Goal: Browse casually: Explore the website without a specific task or goal

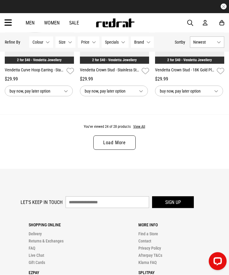
scroll to position [1142, 0]
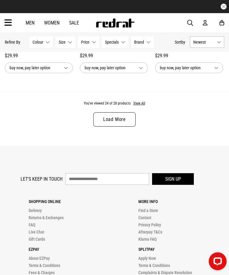
click at [145, 104] on div "You've viewed 24 of 28 products View All Load More" at bounding box center [114, 118] width 229 height 55
click at [138, 106] on button "View All" at bounding box center [139, 103] width 13 height 5
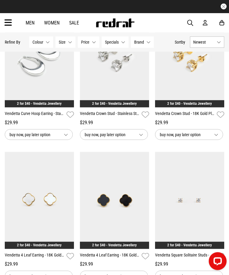
scroll to position [1070, 0]
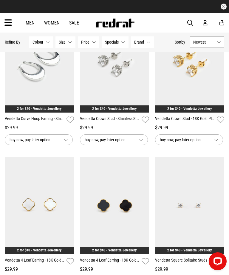
click at [2, 22] on div "Men Women Sale Sign in New Back Footwear Back Mens Back Womens Back Youth & Kid…" at bounding box center [114, 22] width 229 height 19
click at [6, 25] on icon at bounding box center [7, 23] width 7 height 10
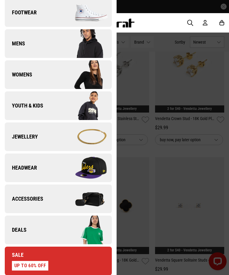
scroll to position [68, 0]
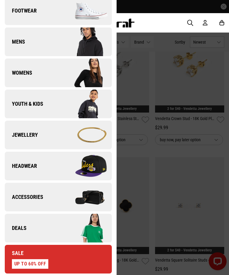
click at [24, 234] on link "Deals" at bounding box center [58, 228] width 107 height 29
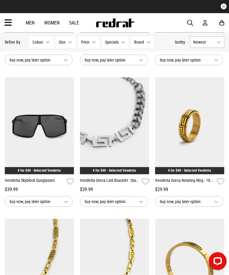
scroll to position [161, 0]
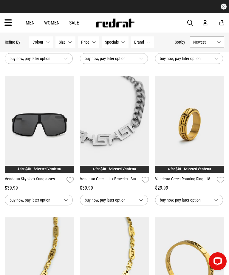
click at [128, 124] on img at bounding box center [114, 124] width 69 height 97
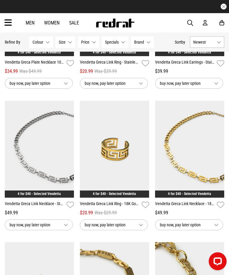
scroll to position [561, 0]
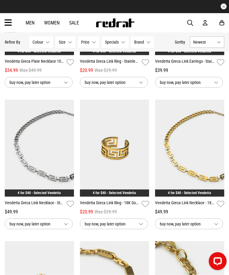
click at [193, 21] on span "button" at bounding box center [191, 22] width 6 height 7
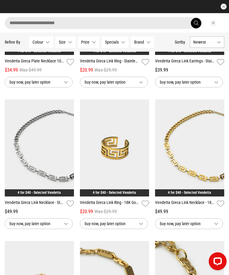
click at [108, 22] on input "search" at bounding box center [104, 23] width 198 height 12
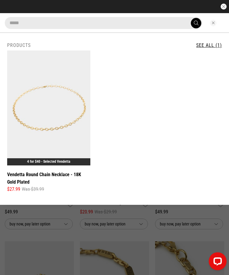
type input "*****"
click at [212, 22] on button "Close search" at bounding box center [213, 23] width 7 height 7
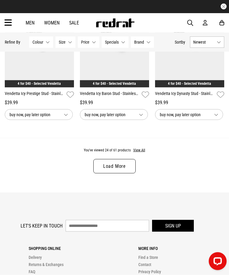
click at [143, 153] on button "View All" at bounding box center [139, 150] width 13 height 5
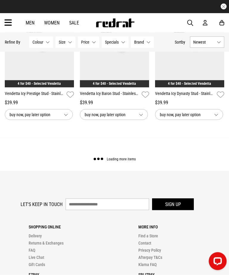
scroll to position [1095, 0]
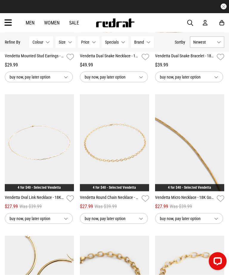
scroll to position [2124, 0]
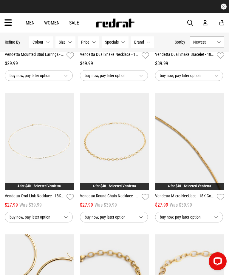
click at [209, 160] on img at bounding box center [189, 141] width 69 height 97
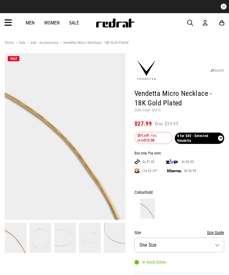
click at [93, 244] on img at bounding box center [90, 238] width 22 height 30
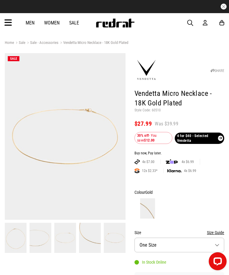
click at [115, 238] on img at bounding box center [115, 238] width 22 height 30
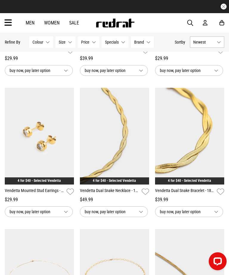
click at [52, 229] on img at bounding box center [39, 277] width 69 height 97
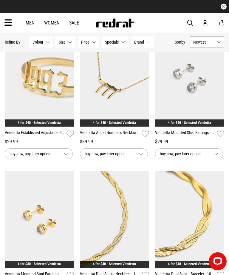
click at [191, 22] on span "button" at bounding box center [191, 22] width 6 height 7
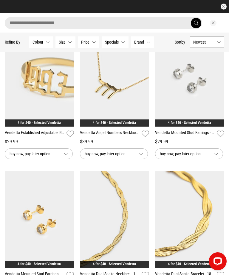
click at [88, 23] on input "search" at bounding box center [104, 23] width 198 height 12
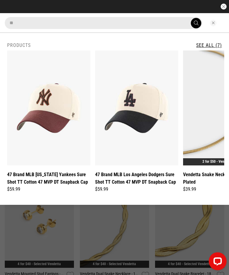
type input "*"
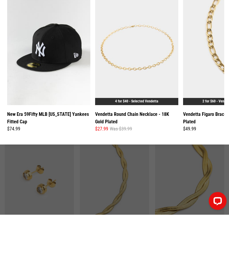
scroll to position [785, 0]
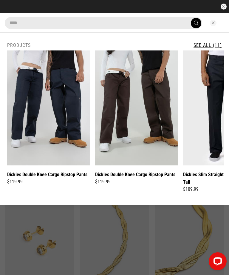
type input "*****"
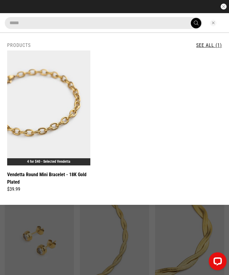
click at [216, 23] on button "Close search" at bounding box center [213, 23] width 7 height 7
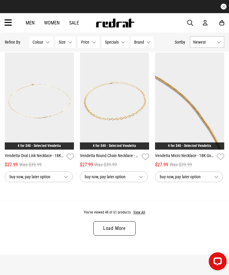
scroll to position [1069, 0]
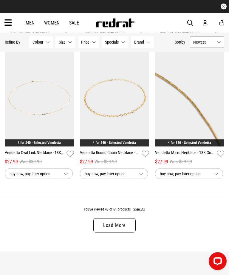
click at [141, 212] on button "View All" at bounding box center [139, 209] width 13 height 5
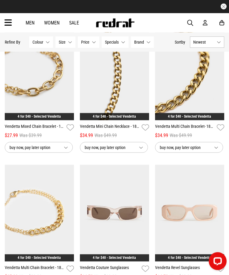
scroll to position [1378, 0]
